Goal: Task Accomplishment & Management: Use online tool/utility

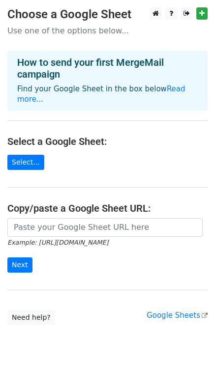
click at [178, 88] on link "Read more..." at bounding box center [101, 93] width 168 height 19
click at [21, 155] on link "Select..." at bounding box center [25, 162] width 37 height 15
click at [19, 155] on link "Select..." at bounding box center [25, 162] width 37 height 15
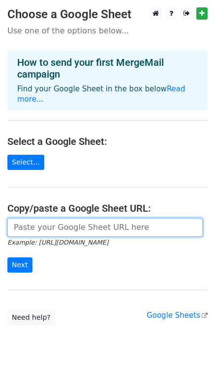
click at [43, 218] on input "url" at bounding box center [104, 227] width 195 height 19
paste input "https://docs.google.com/spreadsheets/d/1bsNCHWkwggpRDOY2fq602S1093-VF74F/edit?u…"
type input "https://docs.google.com/spreadsheets/d/1bsNCHWkwggpRDOY2fq602S1093-VF74F/edit?u…"
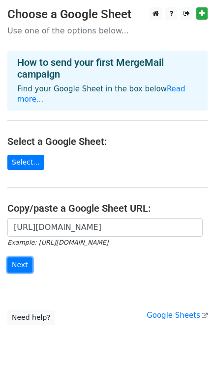
click at [23, 257] on input "Next" at bounding box center [19, 264] width 25 height 15
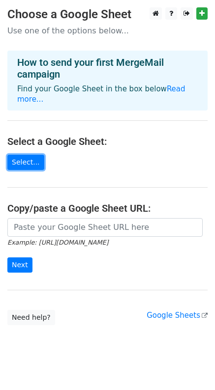
click at [20, 155] on link "Select..." at bounding box center [25, 162] width 37 height 15
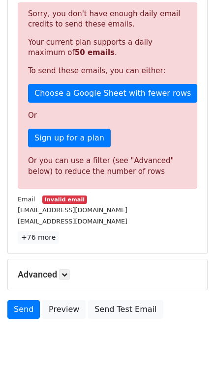
scroll to position [220, 0]
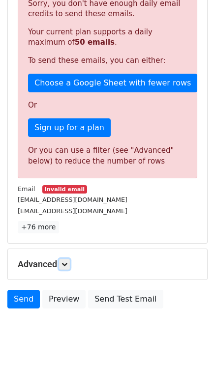
click at [67, 261] on icon at bounding box center [64, 264] width 6 height 6
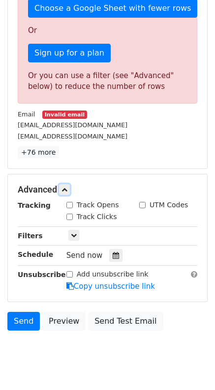
scroll to position [300, 0]
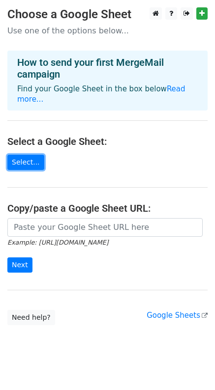
click at [18, 155] on link "Select..." at bounding box center [25, 162] width 37 height 15
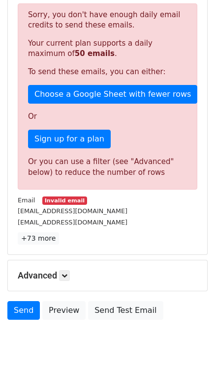
scroll to position [220, 0]
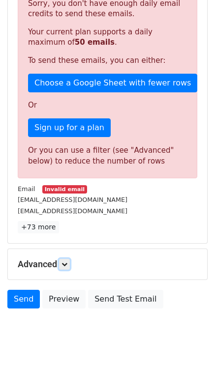
click at [70, 259] on link at bounding box center [64, 264] width 11 height 11
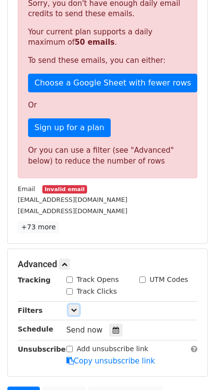
click at [69, 308] on link at bounding box center [73, 309] width 11 height 11
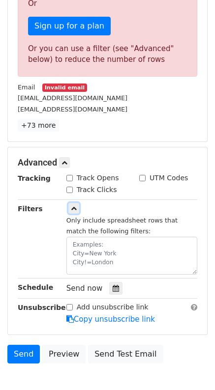
scroll to position [335, 0]
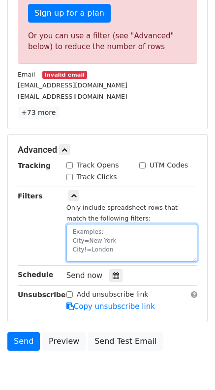
click at [134, 237] on textarea at bounding box center [131, 243] width 131 height 38
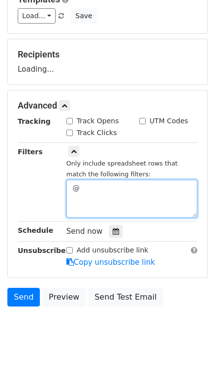
scroll to position [145, 0]
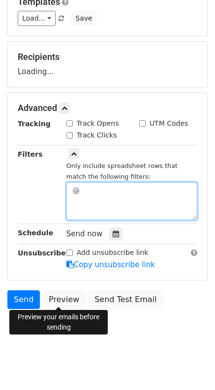
type textarea "@"
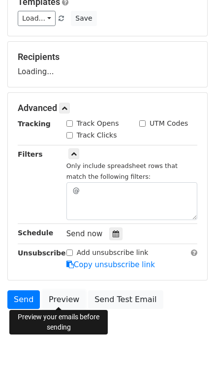
click at [66, 301] on link "Preview" at bounding box center [63, 299] width 43 height 19
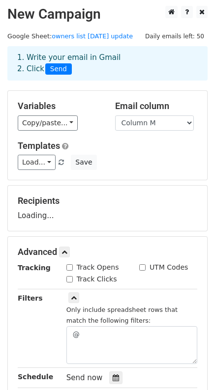
scroll to position [0, 0]
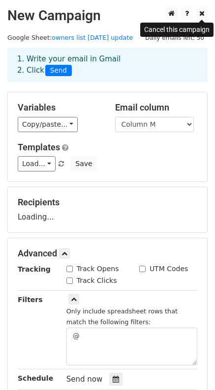
click at [202, 14] on icon at bounding box center [201, 13] width 5 height 7
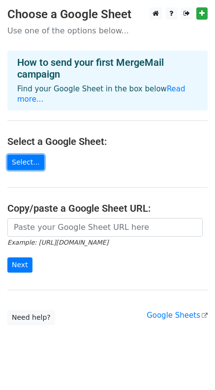
click at [18, 155] on link "Select..." at bounding box center [25, 162] width 37 height 15
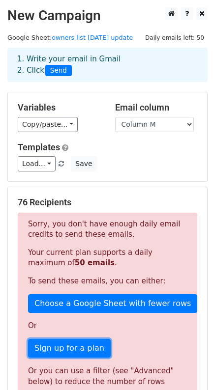
click at [82, 344] on link "Sign up for a plan" at bounding box center [69, 348] width 82 height 19
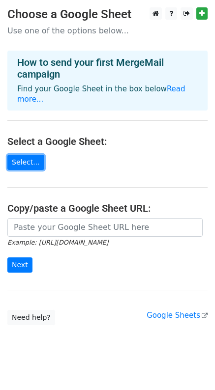
click at [25, 155] on link "Select..." at bounding box center [25, 162] width 37 height 15
click at [26, 155] on link "Select..." at bounding box center [25, 162] width 37 height 15
